Goal: Task Accomplishment & Management: Use online tool/utility

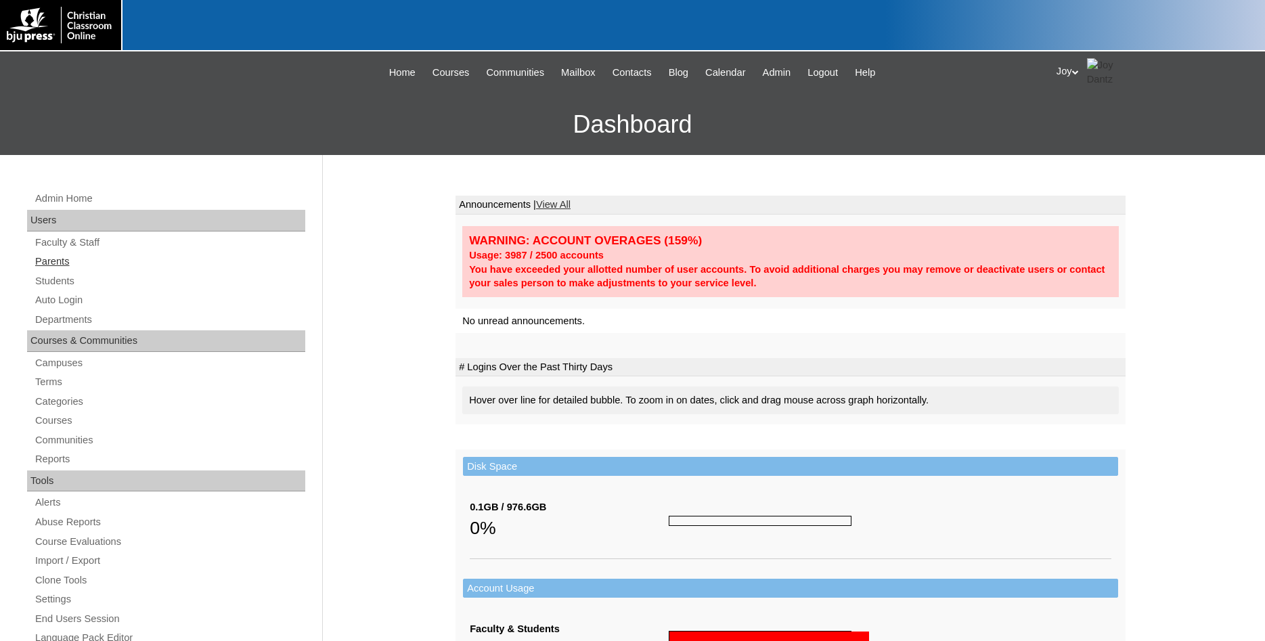
click at [81, 260] on link "Parents" at bounding box center [169, 261] width 271 height 17
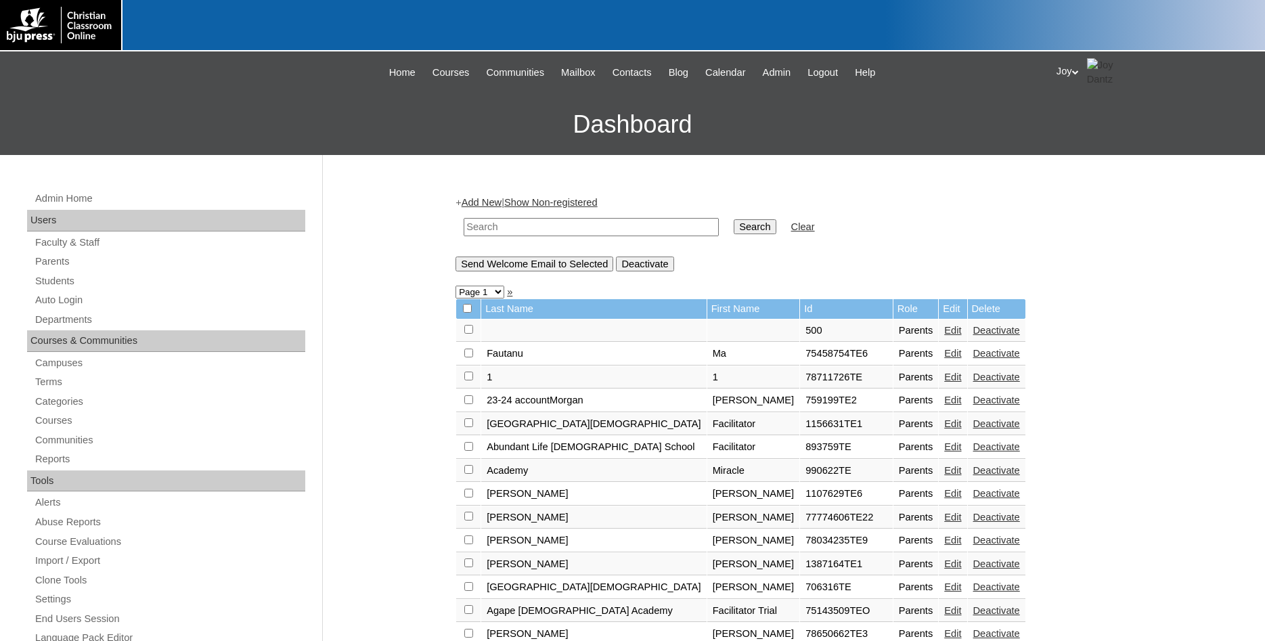
paste input "jshawna68@yahoo.com"
type input "jshawna68@yahoo.com"
click at [734, 229] on input "Search" at bounding box center [755, 226] width 42 height 15
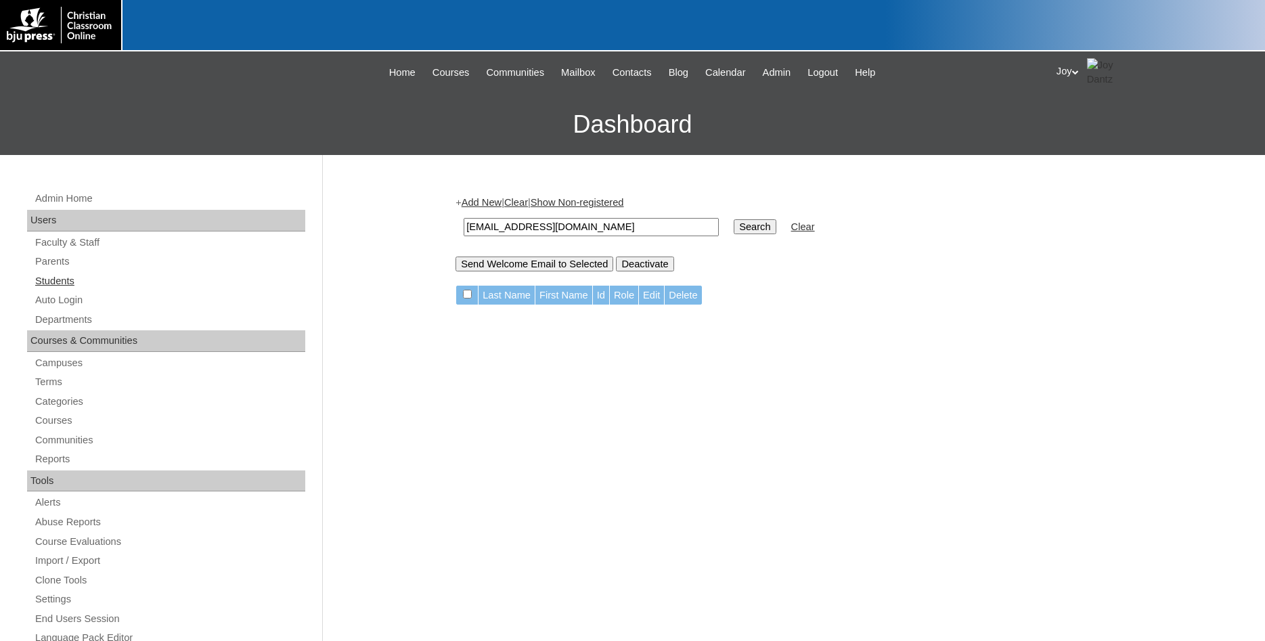
click at [51, 282] on link "Students" at bounding box center [169, 281] width 271 height 17
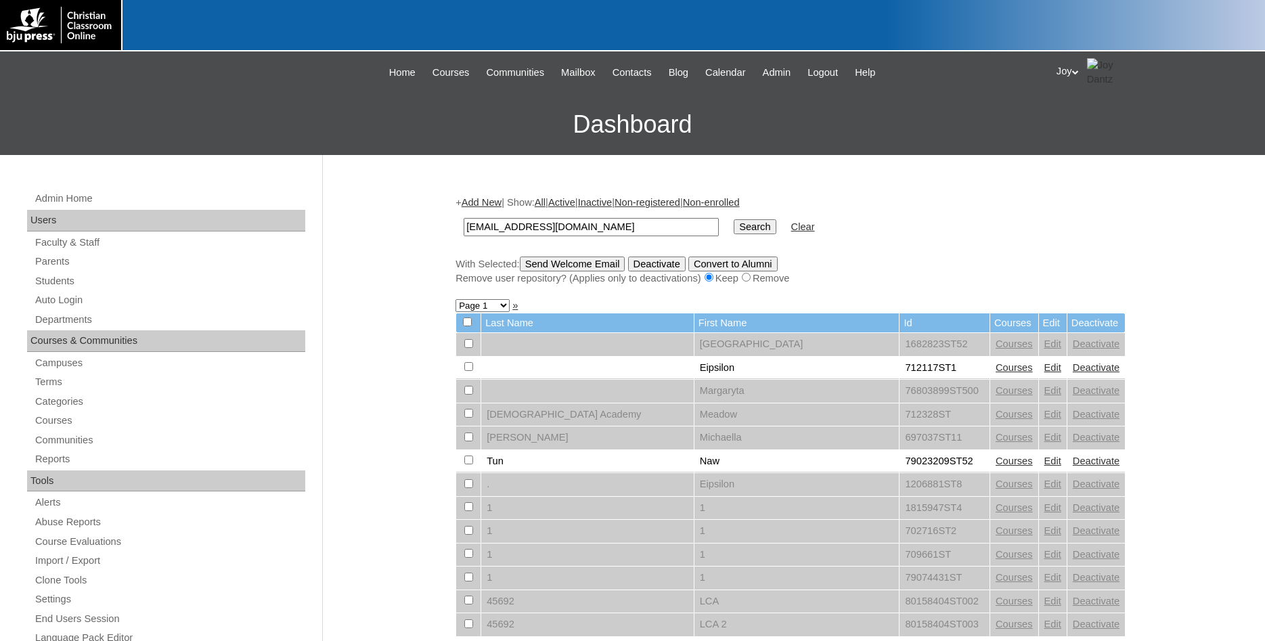
type input "jshawna68@yahoo.com"
click at [738, 225] on input "Search" at bounding box center [755, 226] width 42 height 15
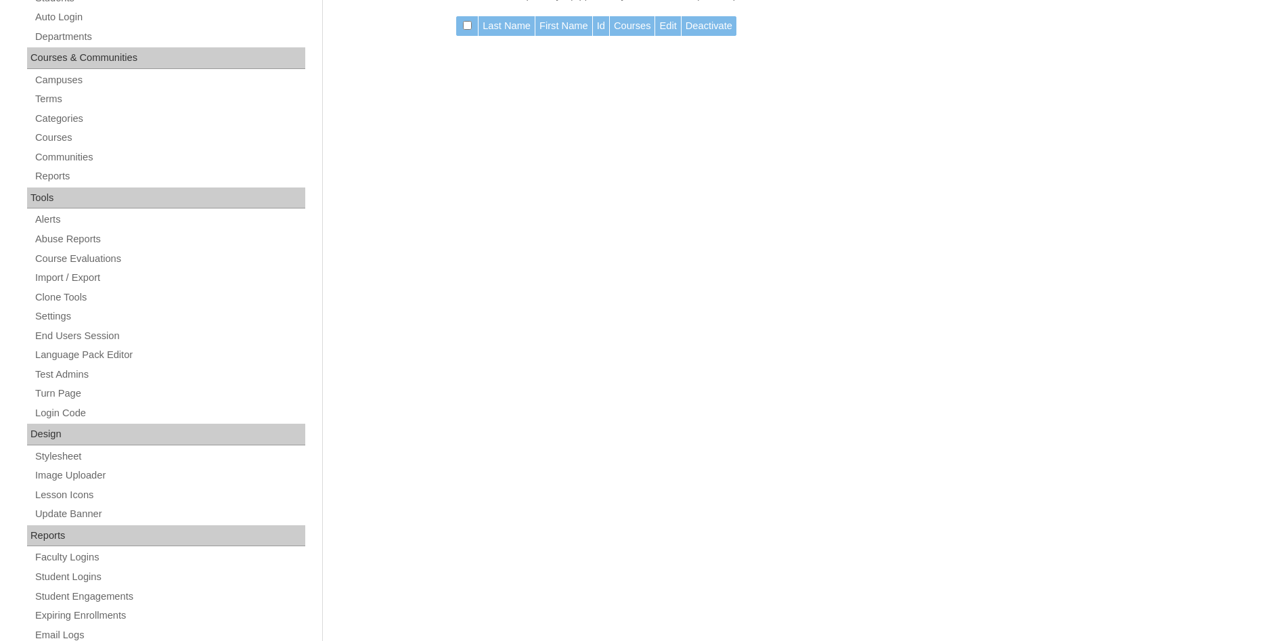
scroll to position [462, 0]
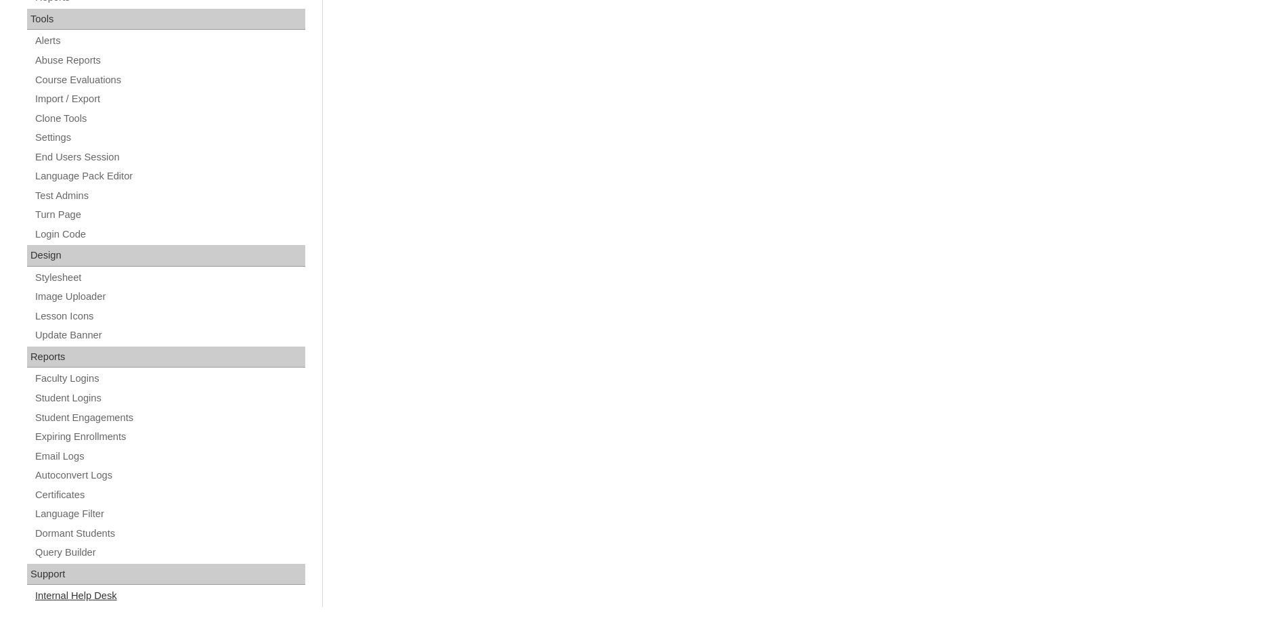
click at [91, 593] on link "Internal Help Desk" at bounding box center [169, 595] width 271 height 17
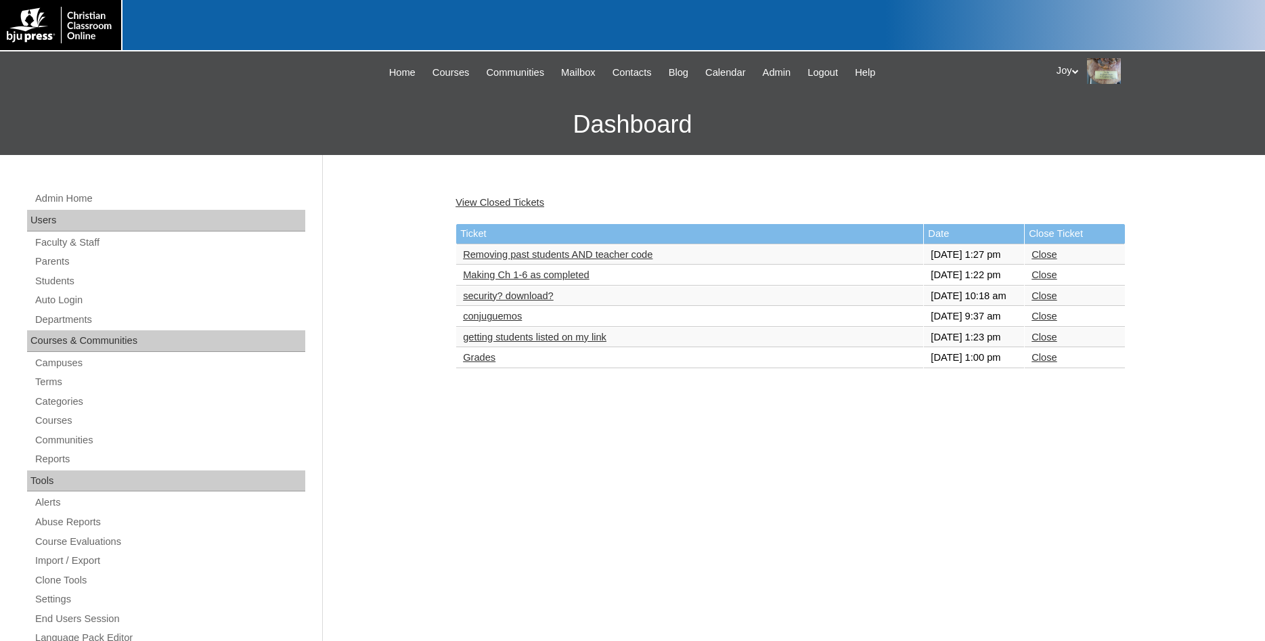
click at [482, 363] on link "Grades" at bounding box center [479, 357] width 32 height 11
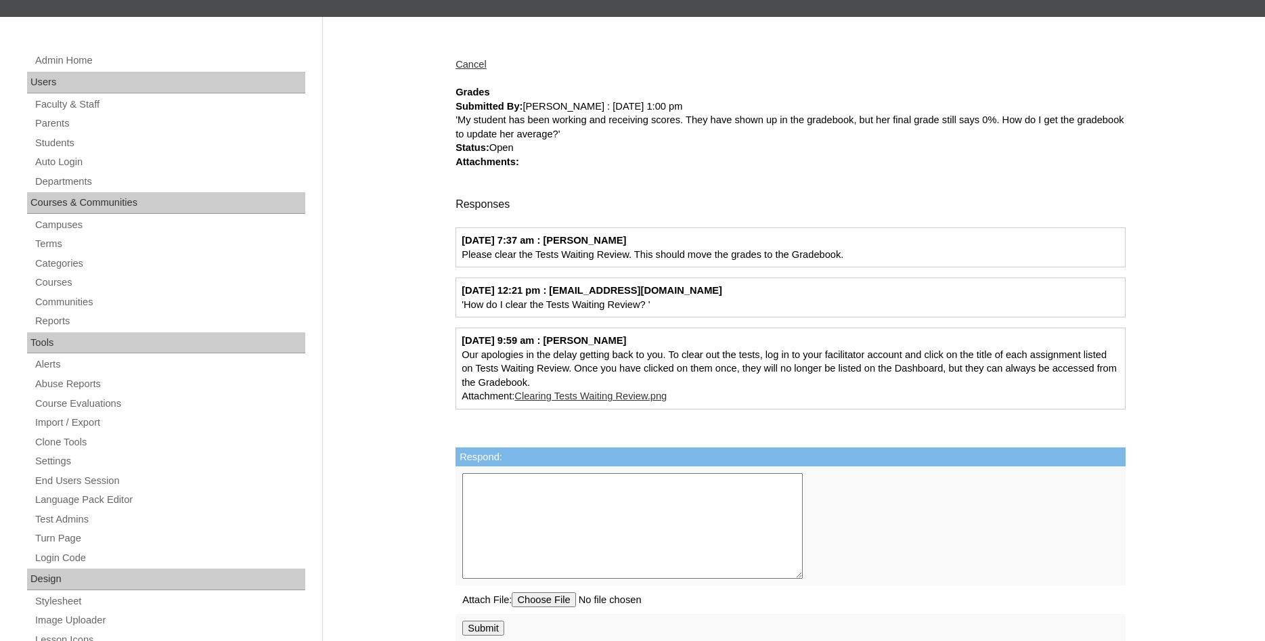
scroll to position [462, 0]
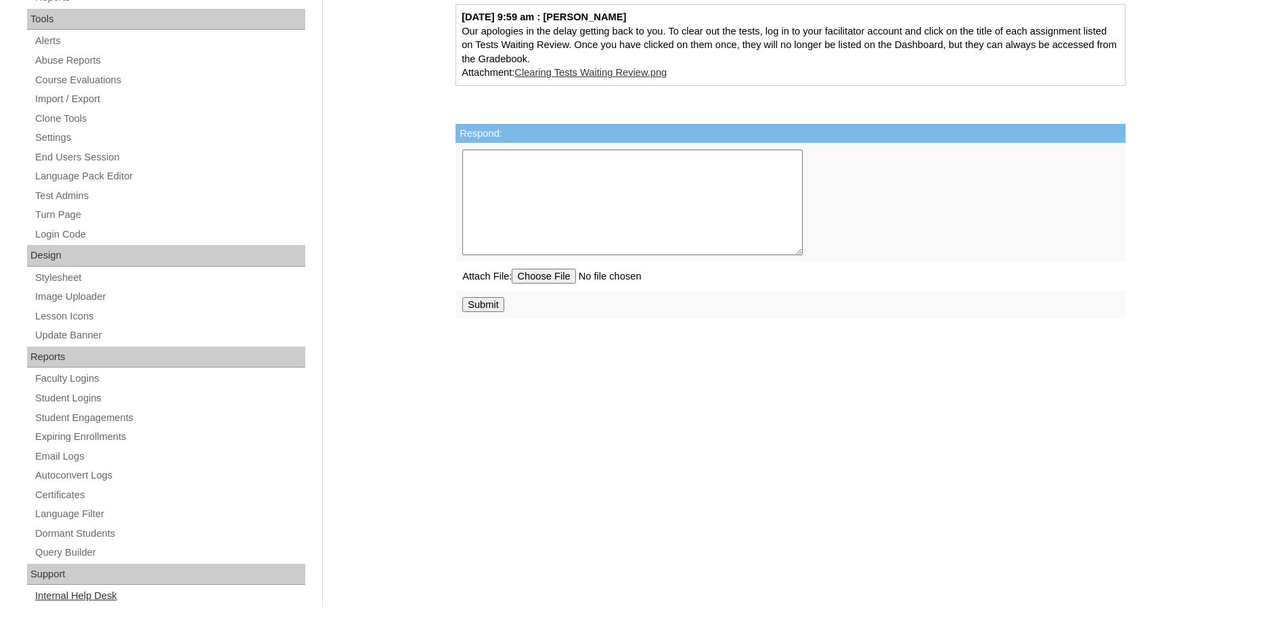
click at [74, 592] on link "Internal Help Desk" at bounding box center [169, 595] width 271 height 17
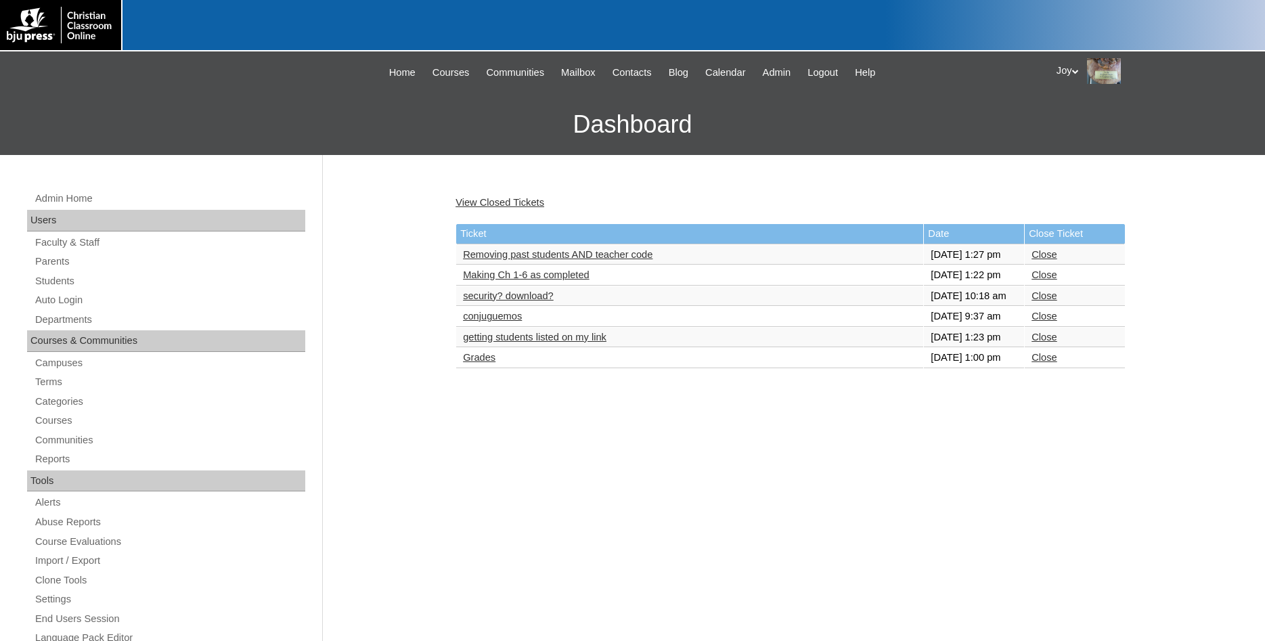
click at [476, 301] on link "security? download?" at bounding box center [508, 295] width 91 height 11
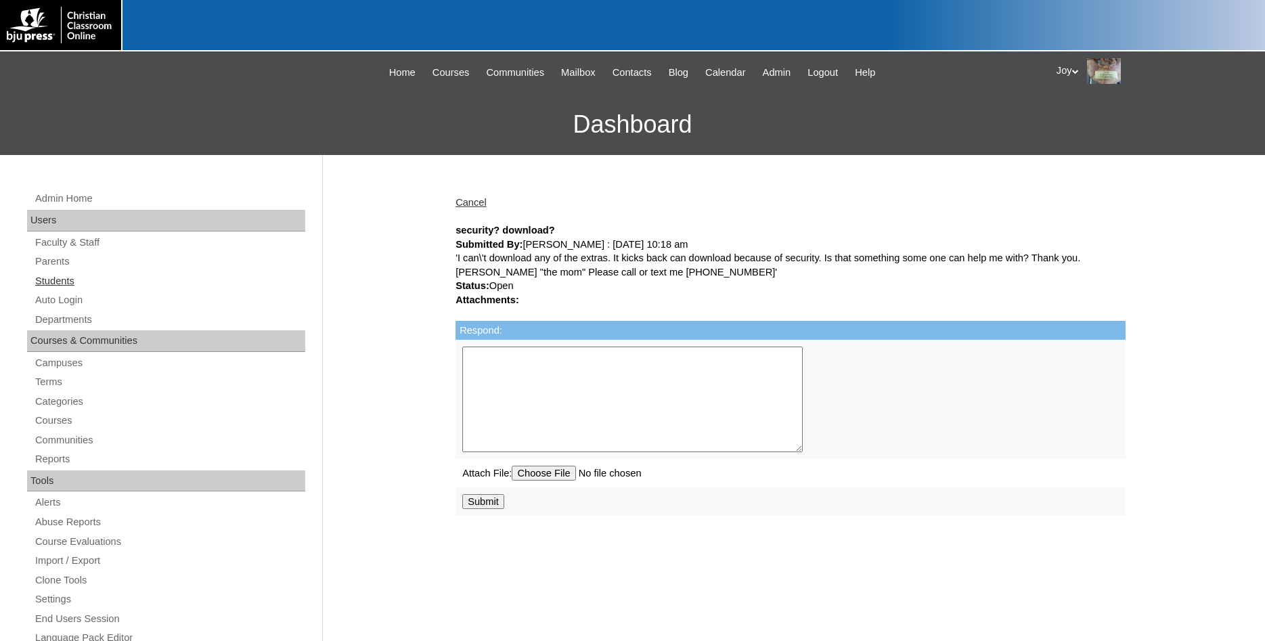
click at [49, 278] on link "Students" at bounding box center [169, 281] width 271 height 17
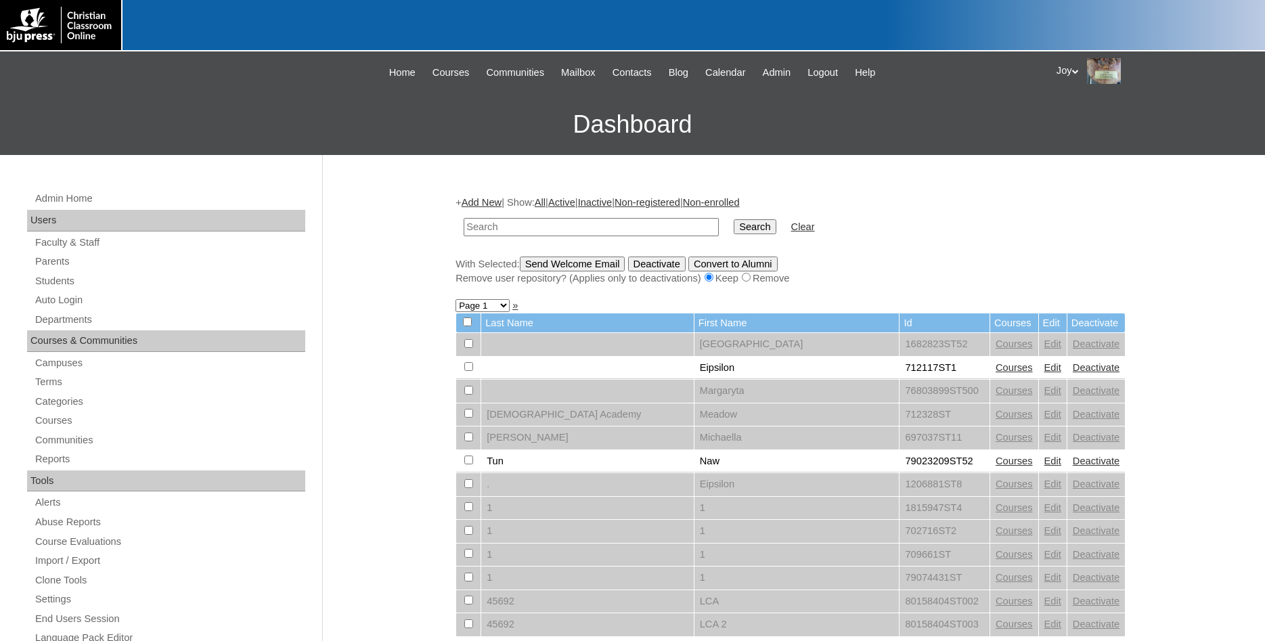
click at [531, 221] on input "text" at bounding box center [591, 227] width 255 height 18
type input "[PERSON_NAME]"
click at [734, 219] on input "Search" at bounding box center [755, 226] width 42 height 15
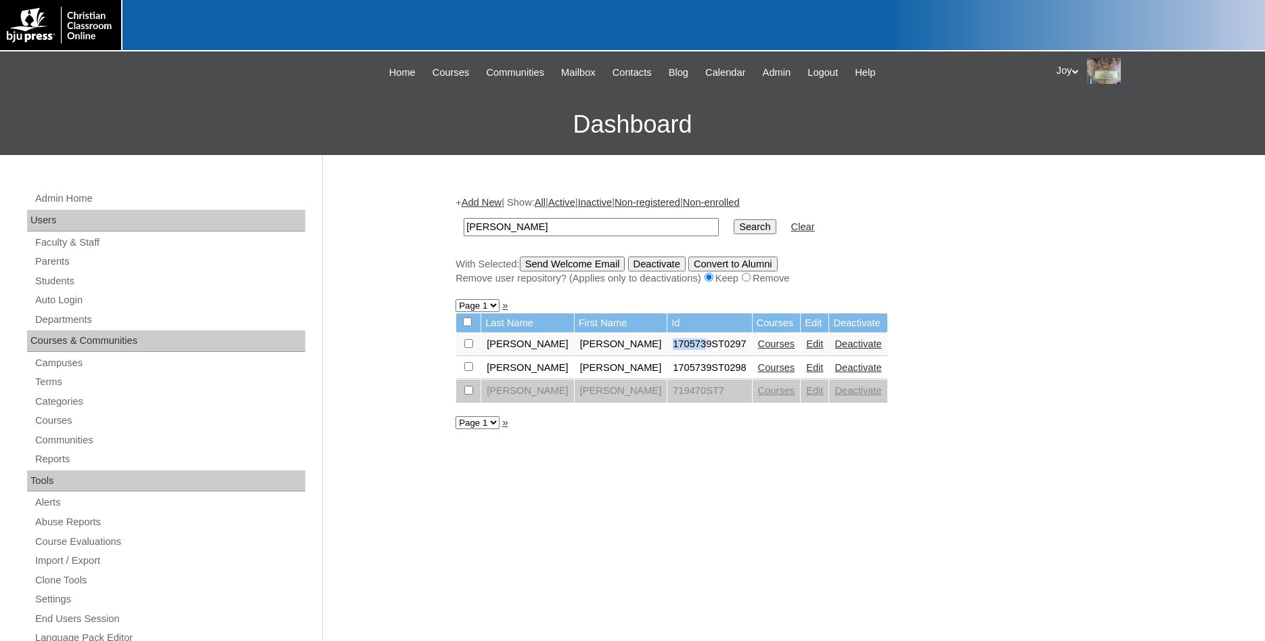
drag, startPoint x: 603, startPoint y: 343, endPoint x: 638, endPoint y: 348, distance: 34.8
click at [667, 348] on td "1705739ST0297" at bounding box center [709, 344] width 84 height 23
drag, startPoint x: 608, startPoint y: 351, endPoint x: 644, endPoint y: 360, distance: 37.1
click at [667, 356] on td "1705739ST0297" at bounding box center [709, 344] width 84 height 23
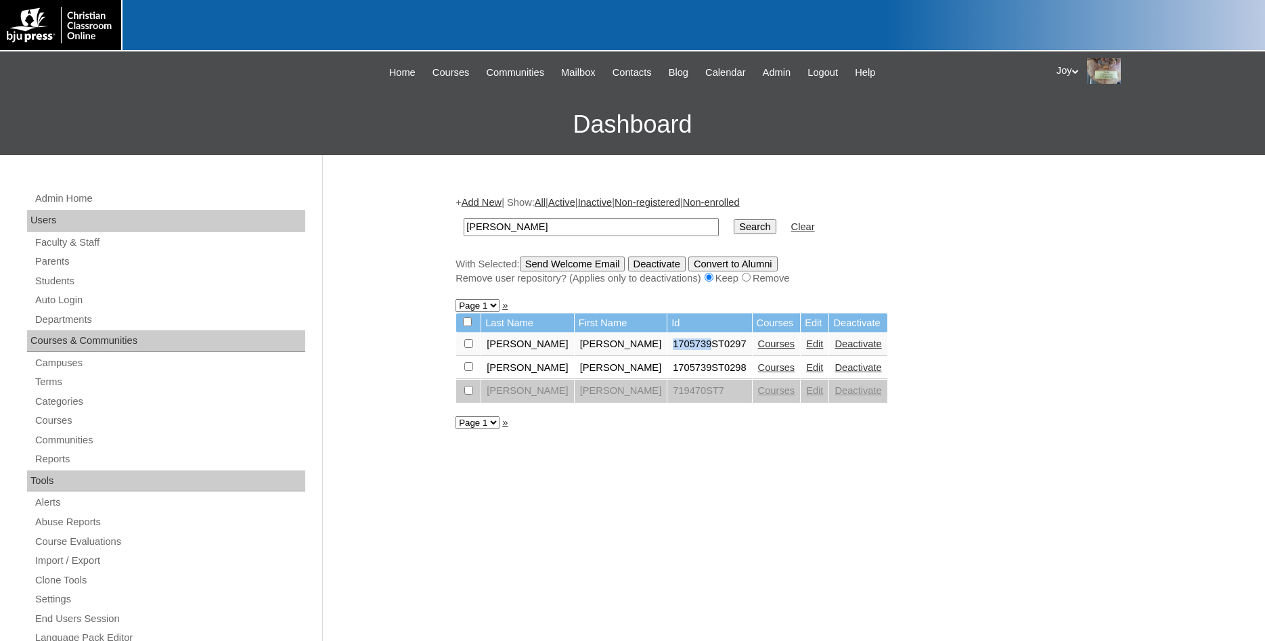
copy td "1705739"
click at [60, 259] on link "Parents" at bounding box center [169, 261] width 271 height 17
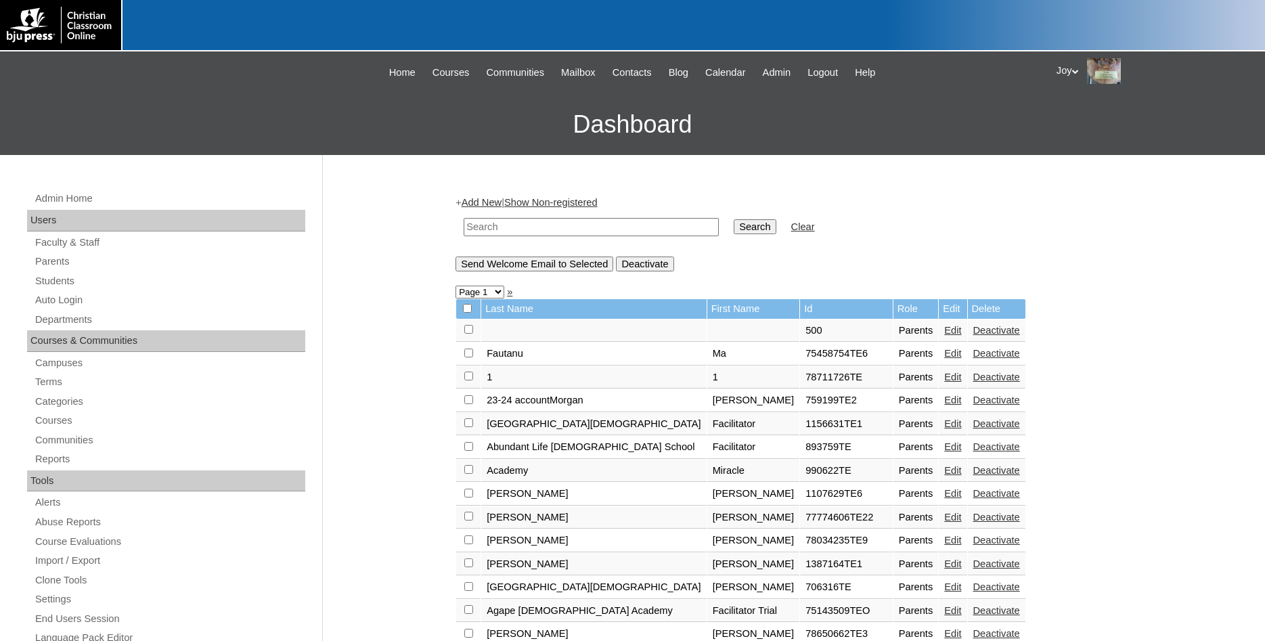
paste input "1705739"
type input "1705739"
click at [744, 221] on input "Search" at bounding box center [755, 226] width 42 height 15
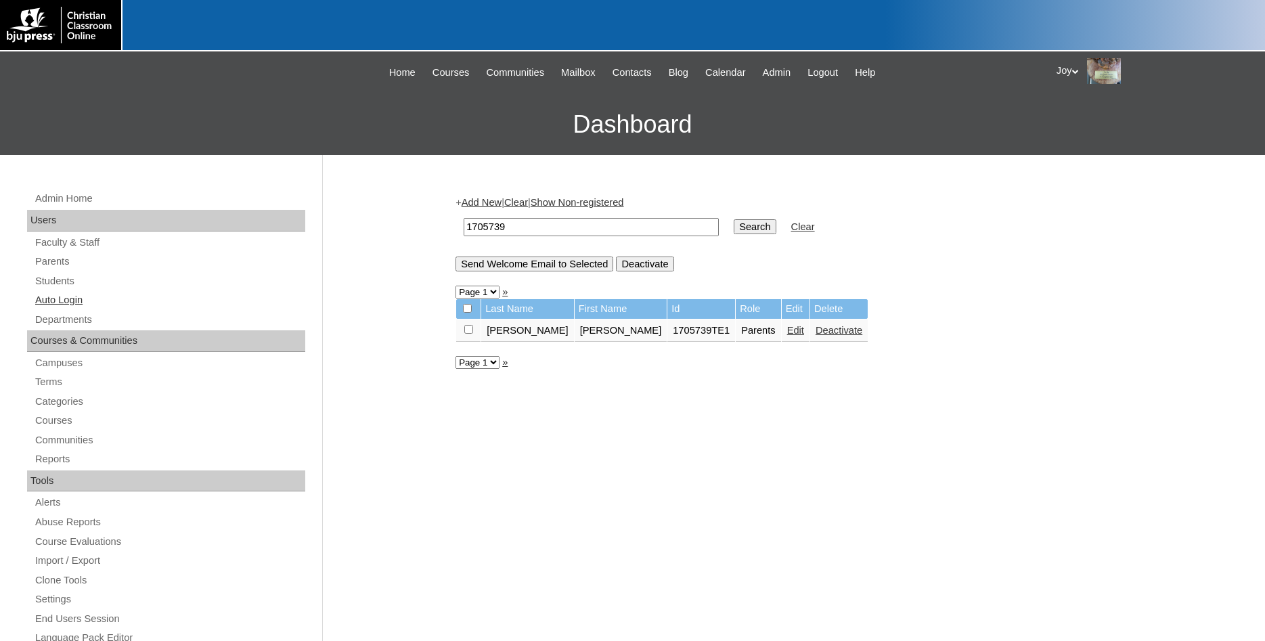
click at [62, 303] on link "Auto Login" at bounding box center [169, 300] width 271 height 17
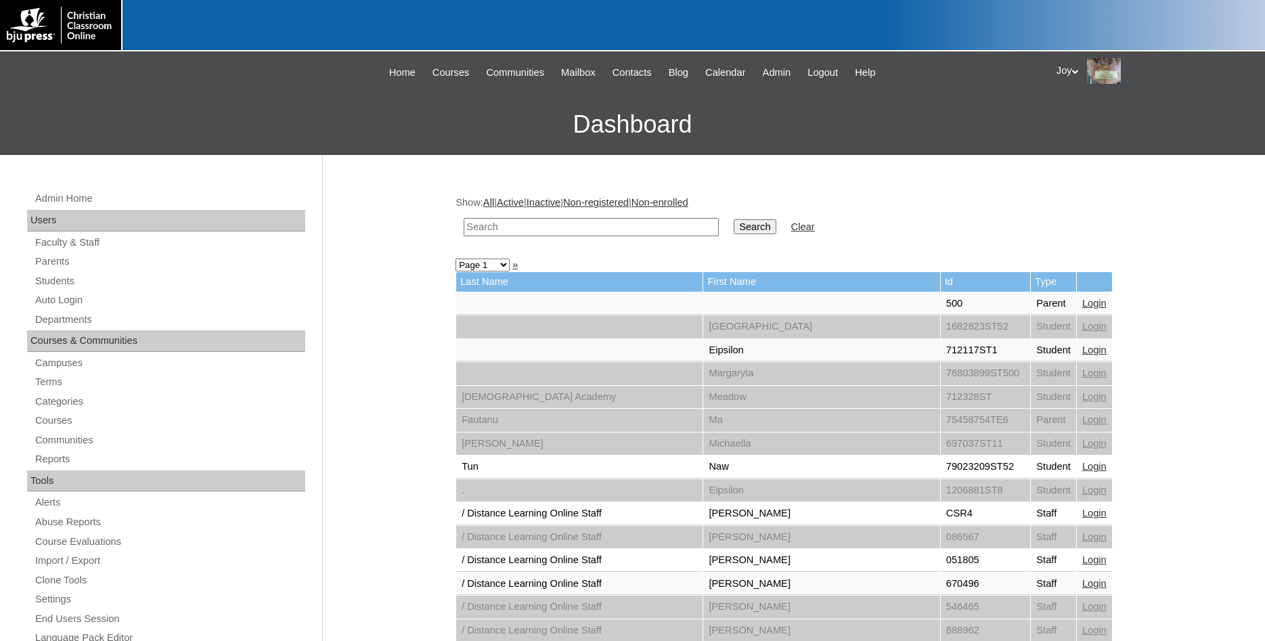
paste input "1705739"
type input "1705739"
click at [734, 231] on input "Search" at bounding box center [755, 226] width 42 height 15
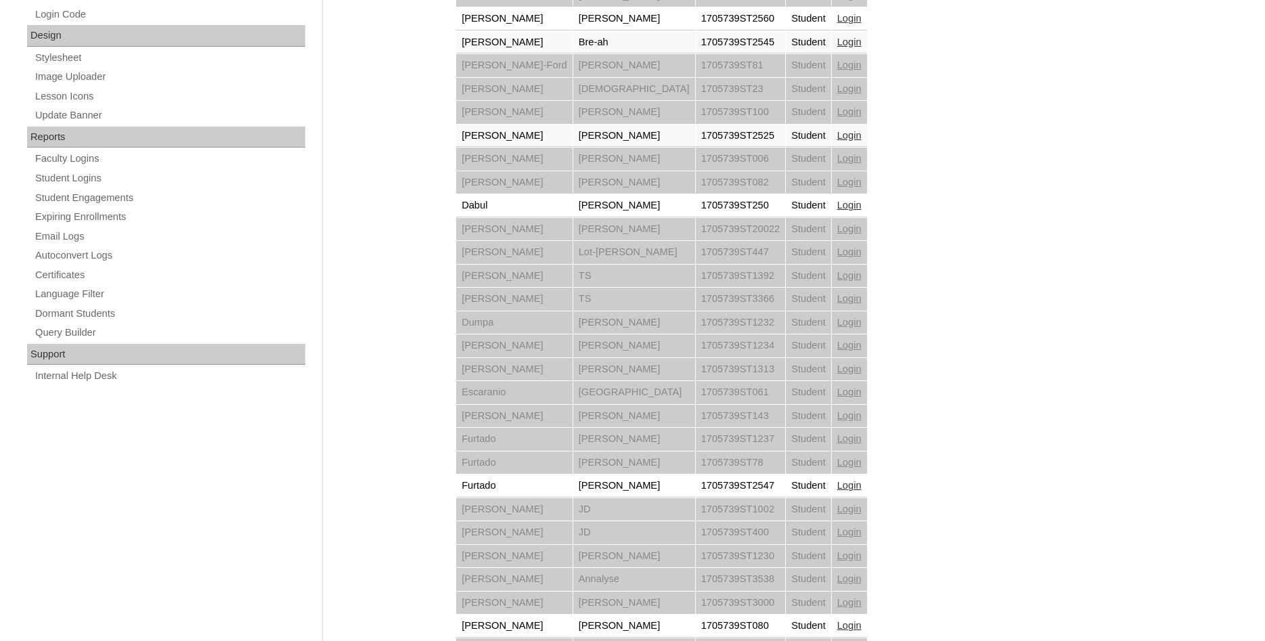
scroll to position [862, 0]
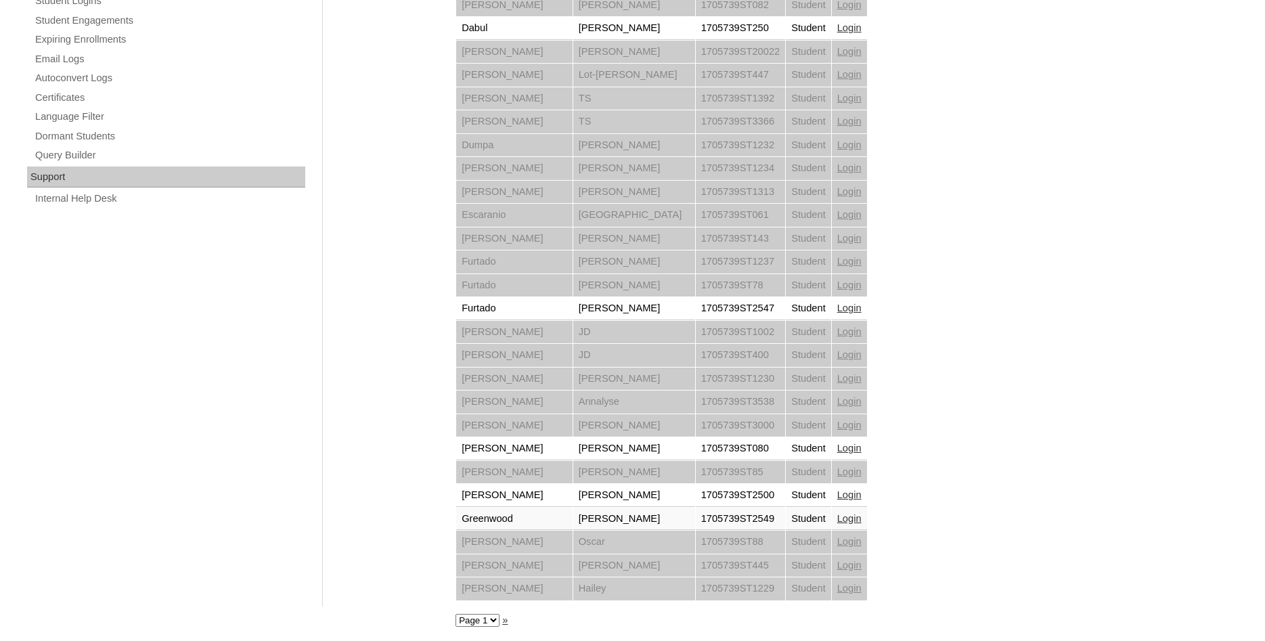
click at [455, 614] on select "Page 1 Page 2 Page 3" at bounding box center [477, 620] width 44 height 13
select select "admin_loginas.php?q=1705739&submit=Search&page=2"
click option "Page 2" at bounding box center [0, 0] width 0 height 0
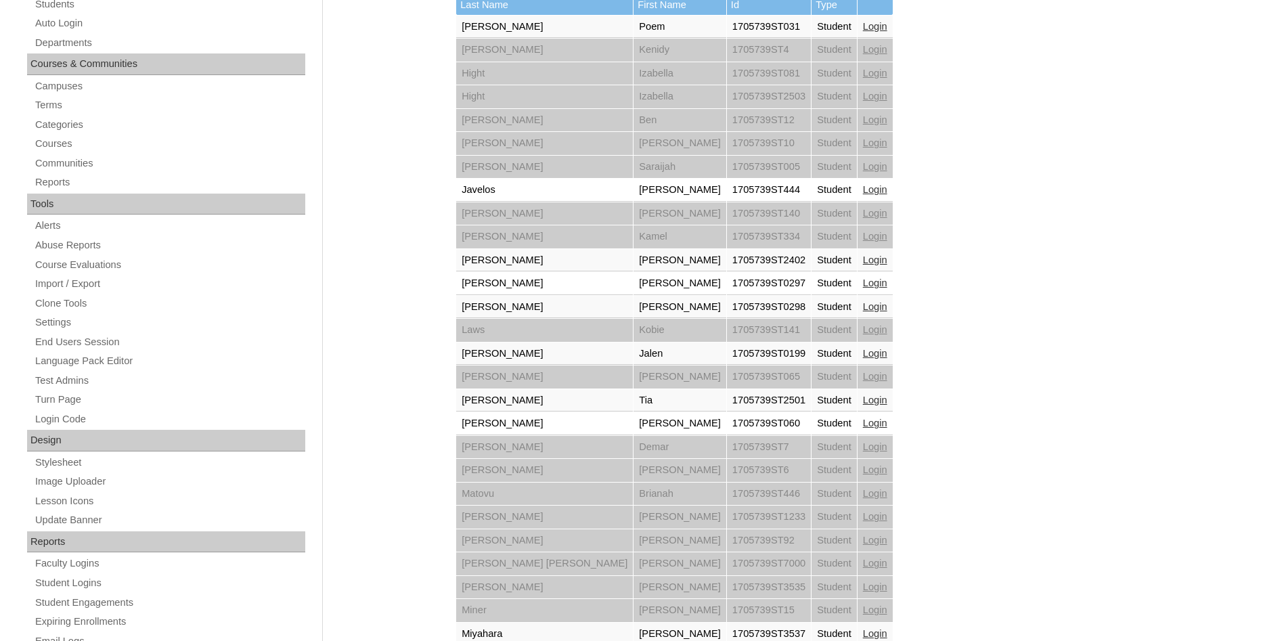
scroll to position [276, 0]
click at [863, 284] on link "Login" at bounding box center [875, 283] width 24 height 11
